Goal: Check status

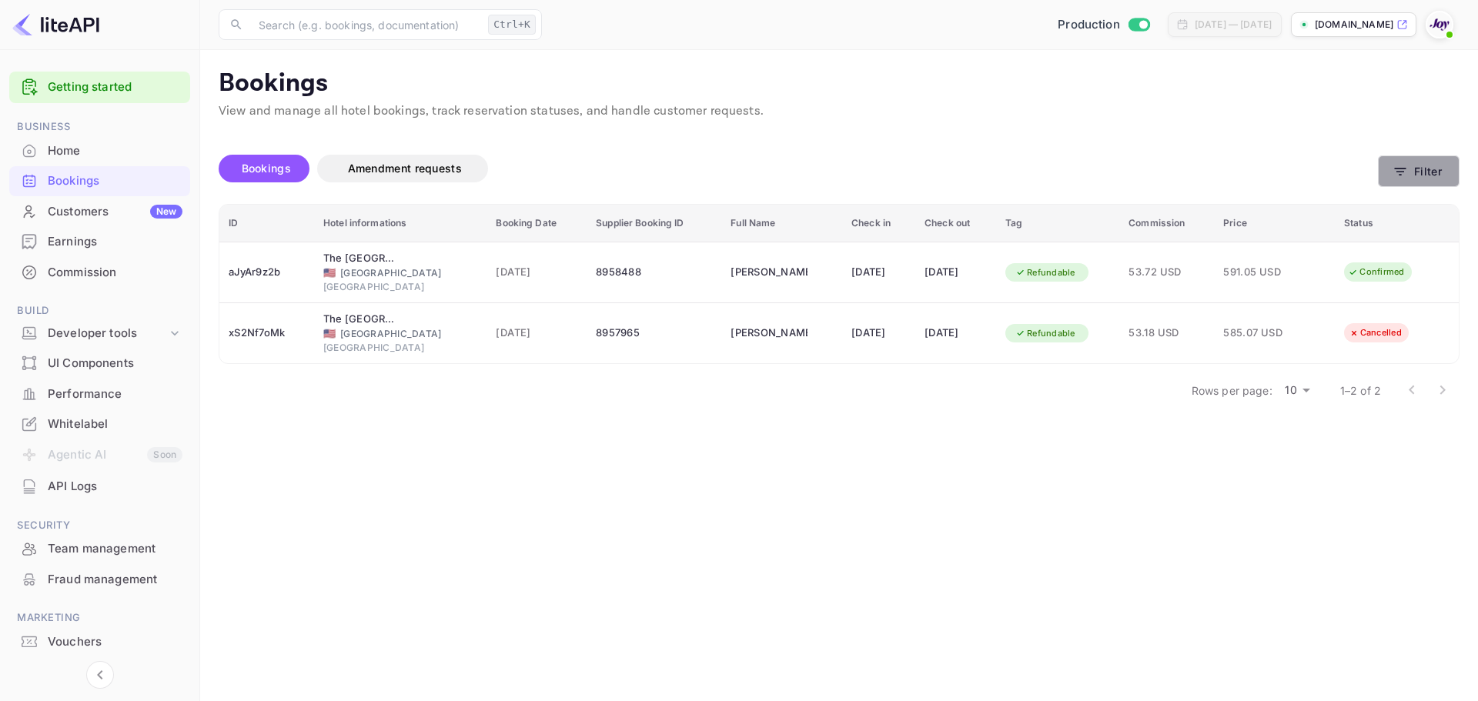
click at [1443, 182] on button "Filter" at bounding box center [1419, 171] width 82 height 32
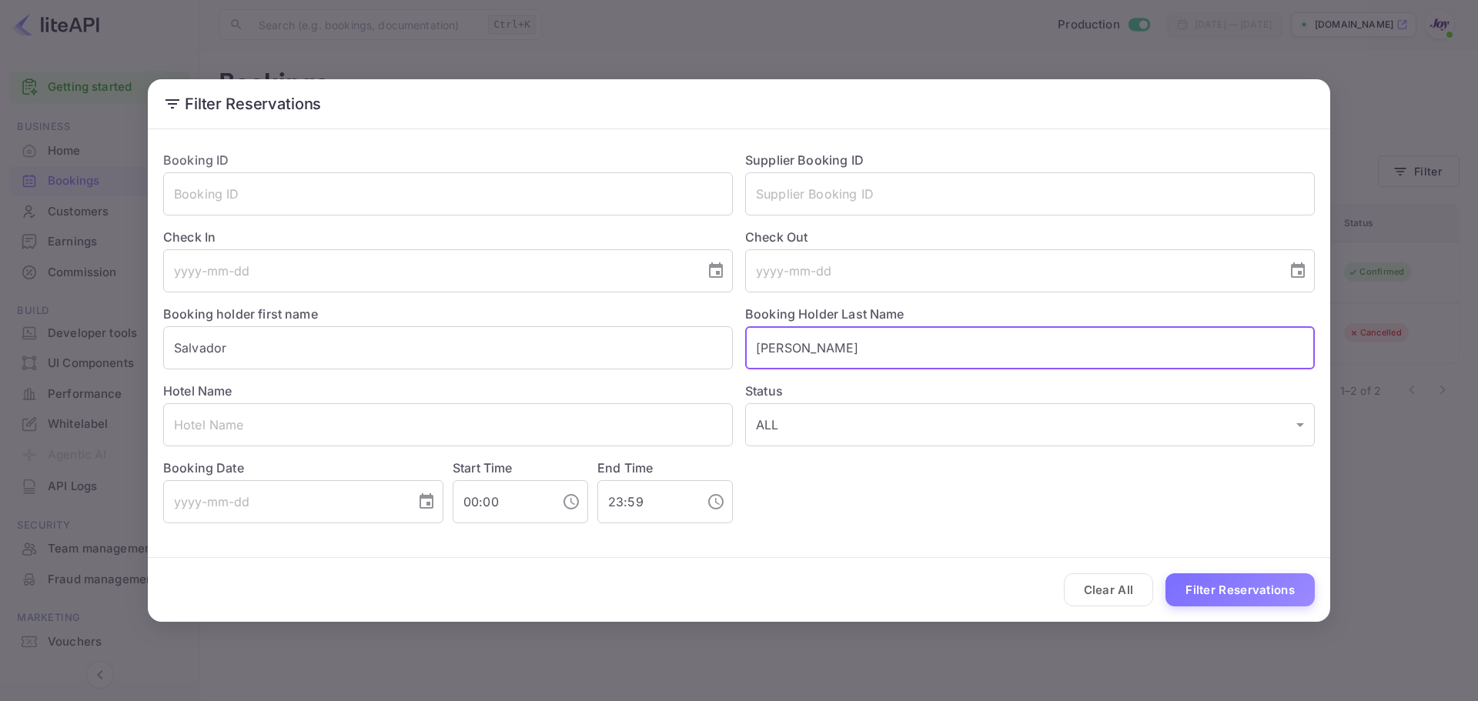
drag, startPoint x: 825, startPoint y: 350, endPoint x: 561, endPoint y: 371, distance: 264.9
click at [554, 369] on div "Booking ID ​ Supplier Booking ID ​ Check In ​ Check Out ​ Booking holder first …" at bounding box center [733, 331] width 1164 height 385
drag, startPoint x: 264, startPoint y: 350, endPoint x: -42, endPoint y: 332, distance: 306.2
click at [0, 332] on html "Getting started Business Home Bookings Customers New Earnings Commission Build …" at bounding box center [739, 350] width 1478 height 701
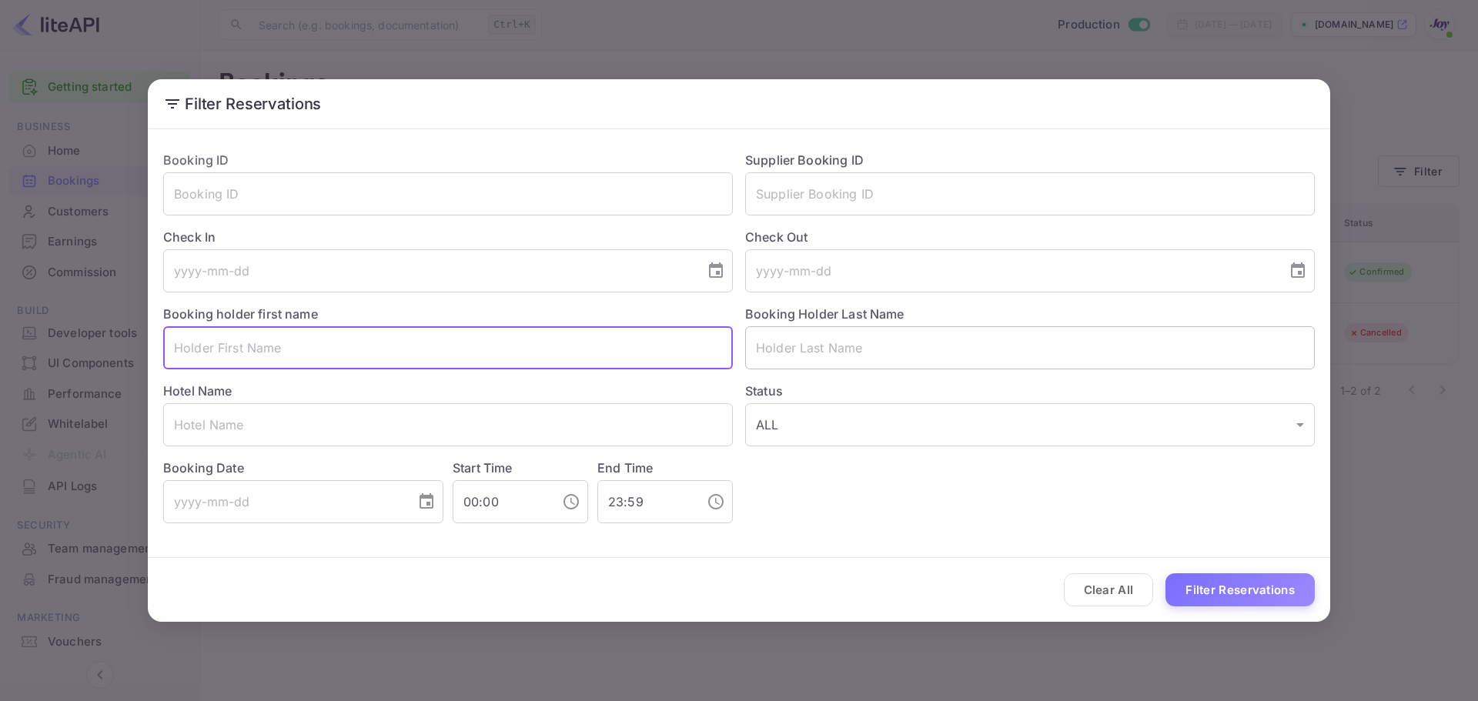
click at [811, 348] on input "text" at bounding box center [1030, 347] width 570 height 43
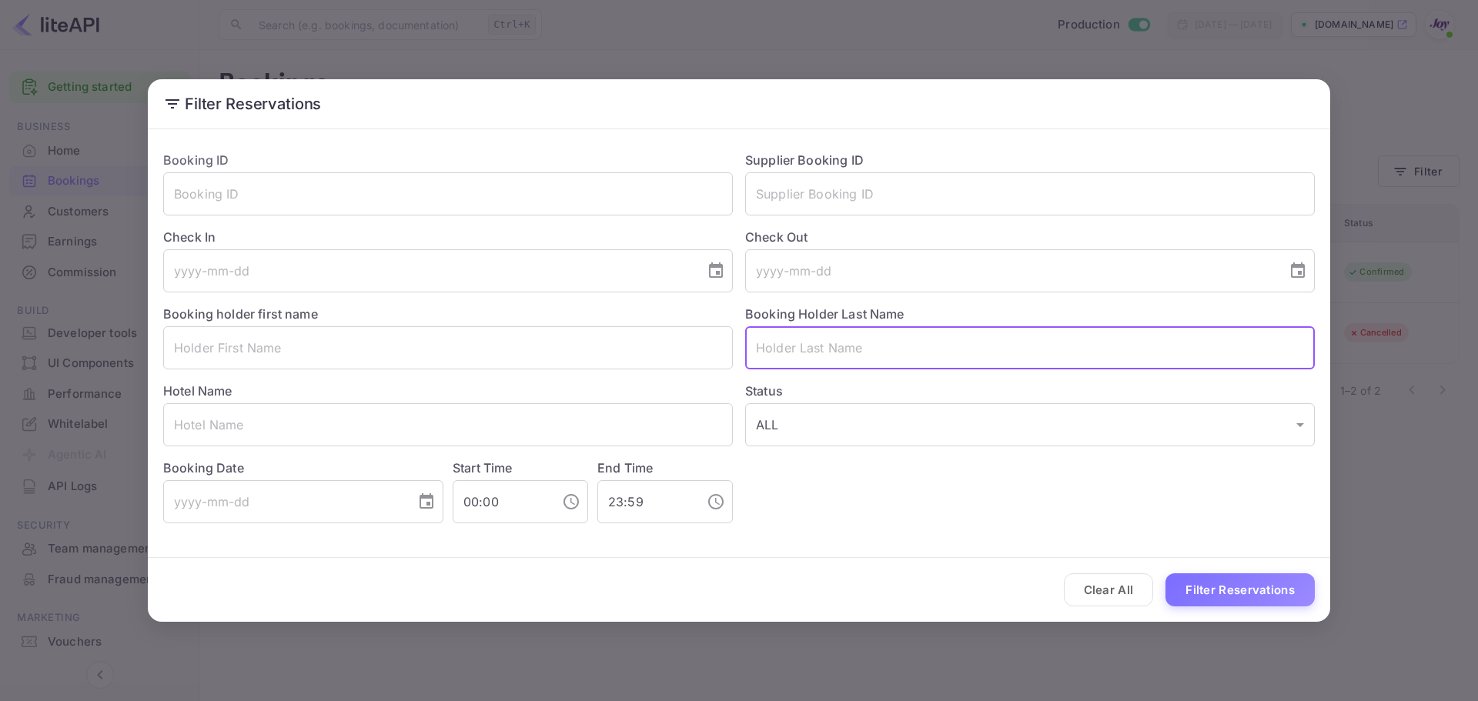
paste input "Proescholdt"
type input "Proescholdt"
click at [1222, 602] on button "Filter Reservations" at bounding box center [1239, 589] width 149 height 33
drag, startPoint x: 866, startPoint y: 356, endPoint x: 640, endPoint y: 348, distance: 225.7
click at [640, 348] on div "Booking ID ​ Supplier Booking ID ​ Check In ​ Check Out ​ Booking holder first …" at bounding box center [733, 331] width 1164 height 385
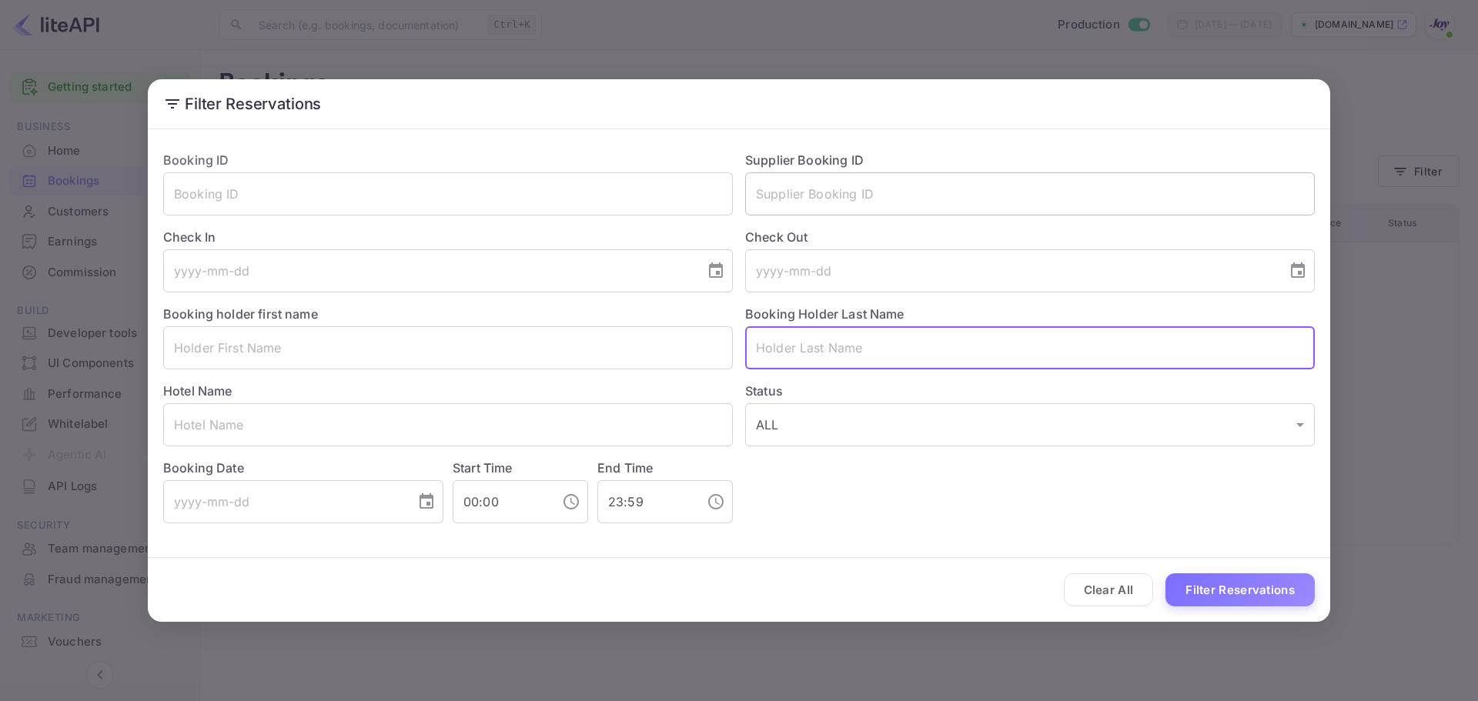
click at [791, 192] on input "text" at bounding box center [1030, 193] width 570 height 43
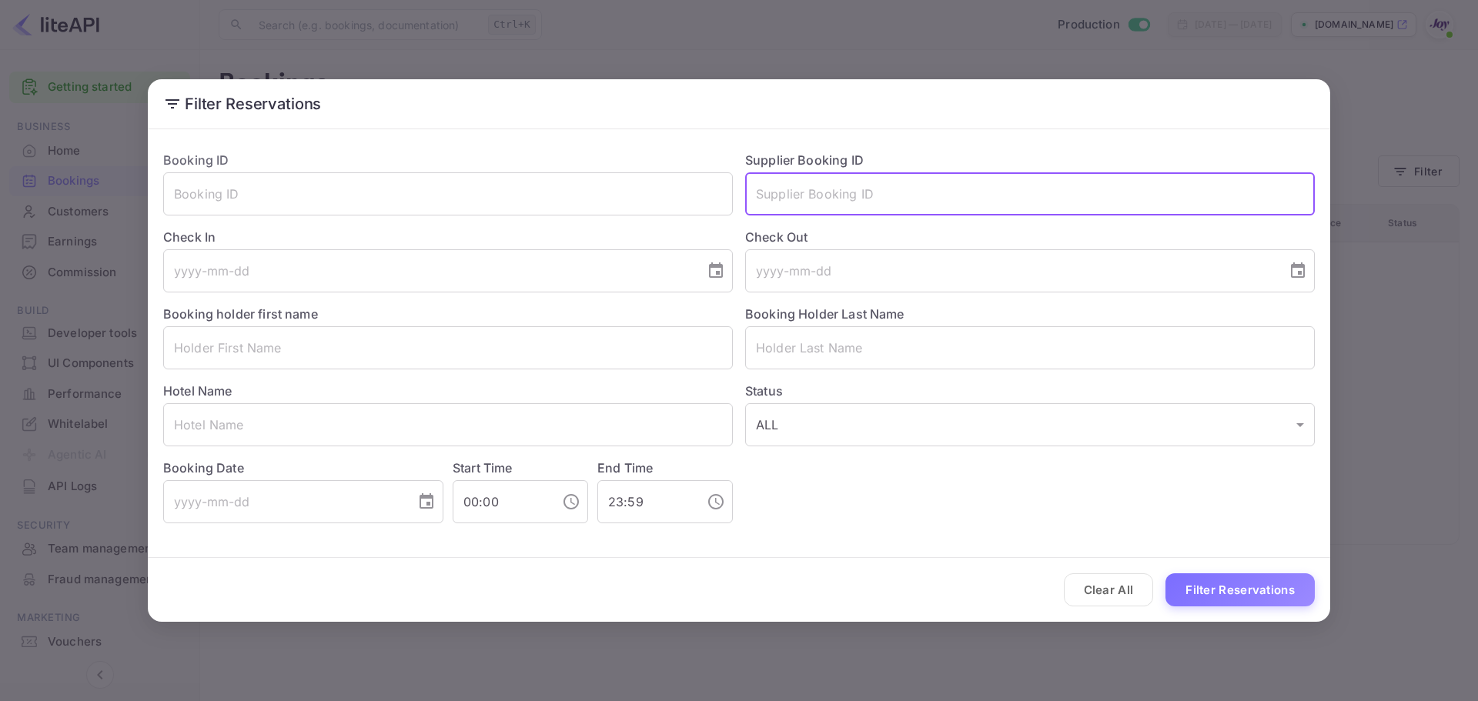
paste input "8965262"
type input "8965262"
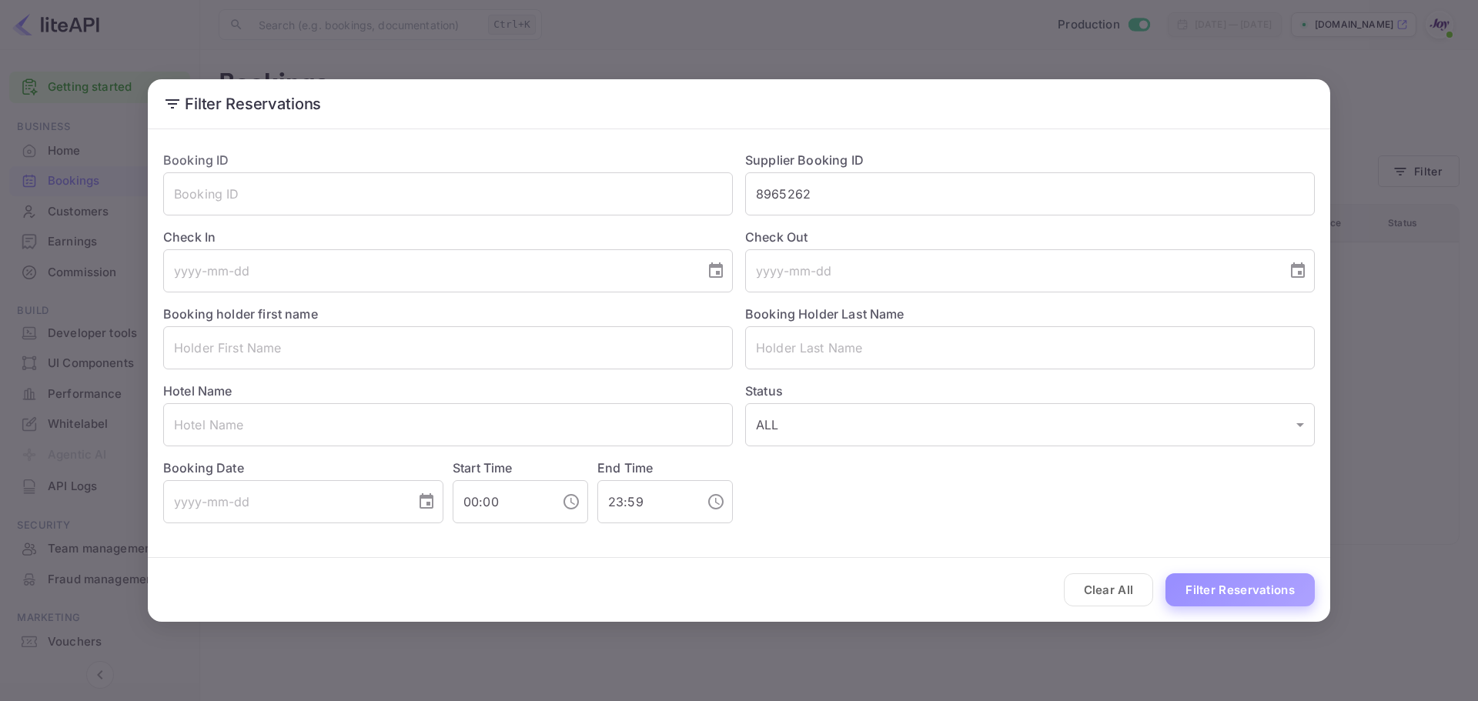
click at [1226, 604] on button "Filter Reservations" at bounding box center [1239, 589] width 149 height 33
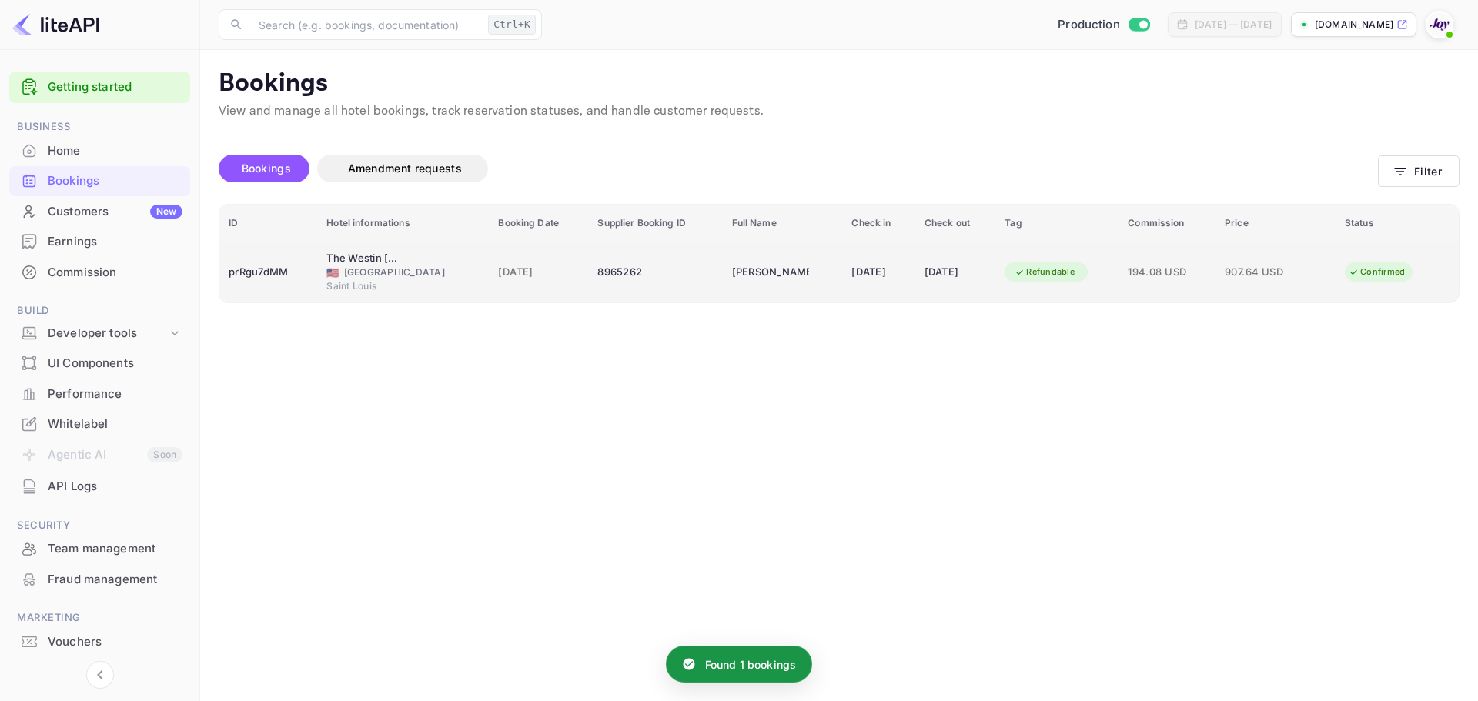
click at [339, 270] on div "🇺🇸 [GEOGRAPHIC_DATA]" at bounding box center [402, 273] width 153 height 14
